Goal: Transaction & Acquisition: Purchase product/service

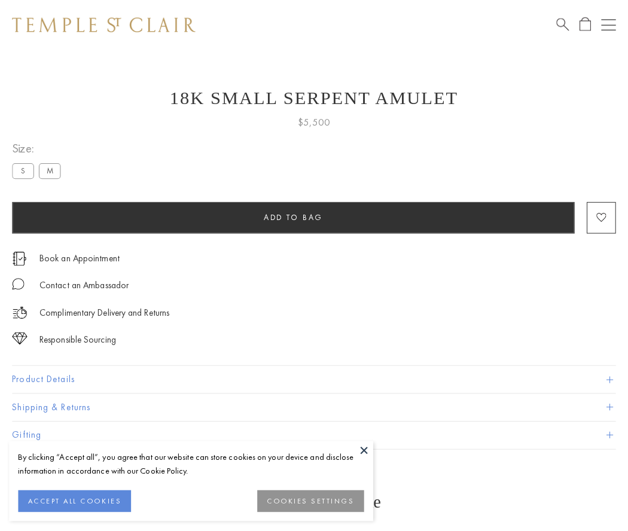
scroll to position [48, 0]
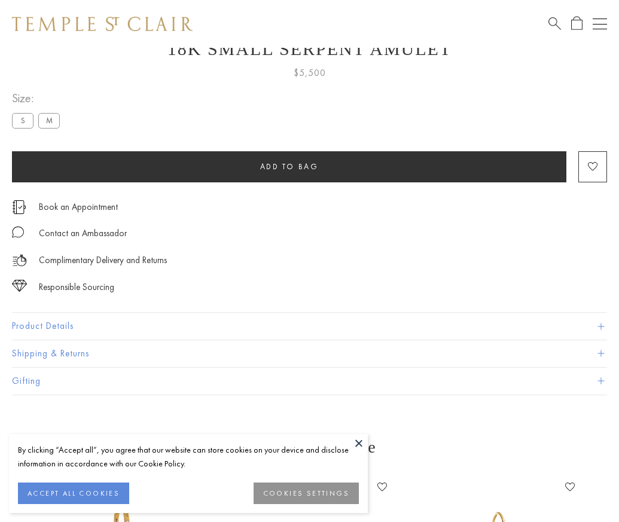
click at [289, 166] on span "Add to bag" at bounding box center [289, 166] width 59 height 10
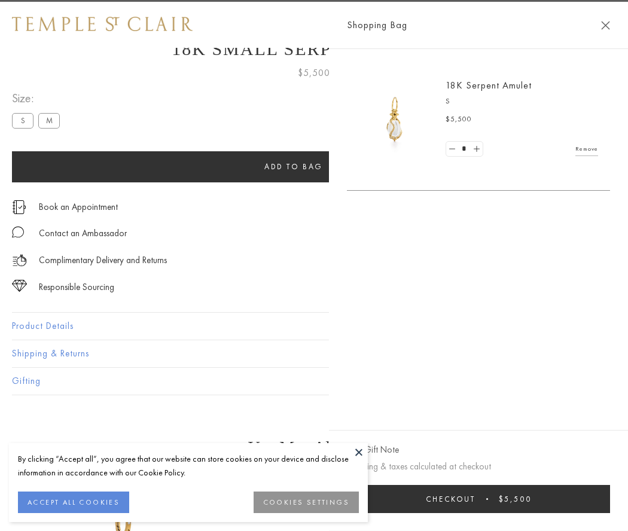
click at [602, 499] on button "Checkout $5,500" at bounding box center [478, 499] width 263 height 28
